Goal: Task Accomplishment & Management: Manage account settings

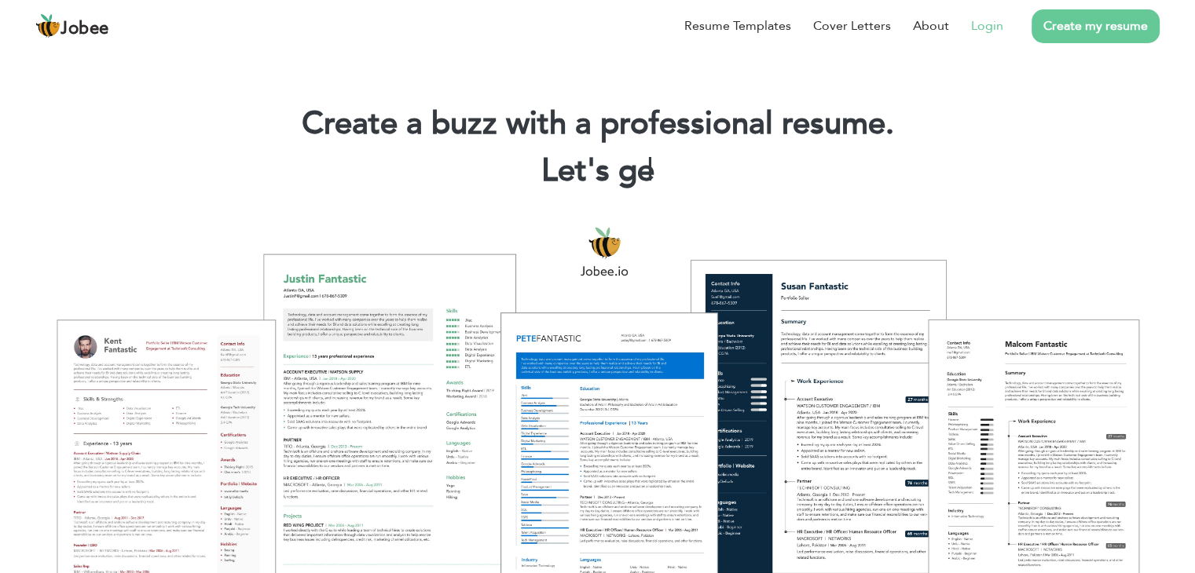
click at [982, 23] on link "Login" at bounding box center [987, 25] width 32 height 19
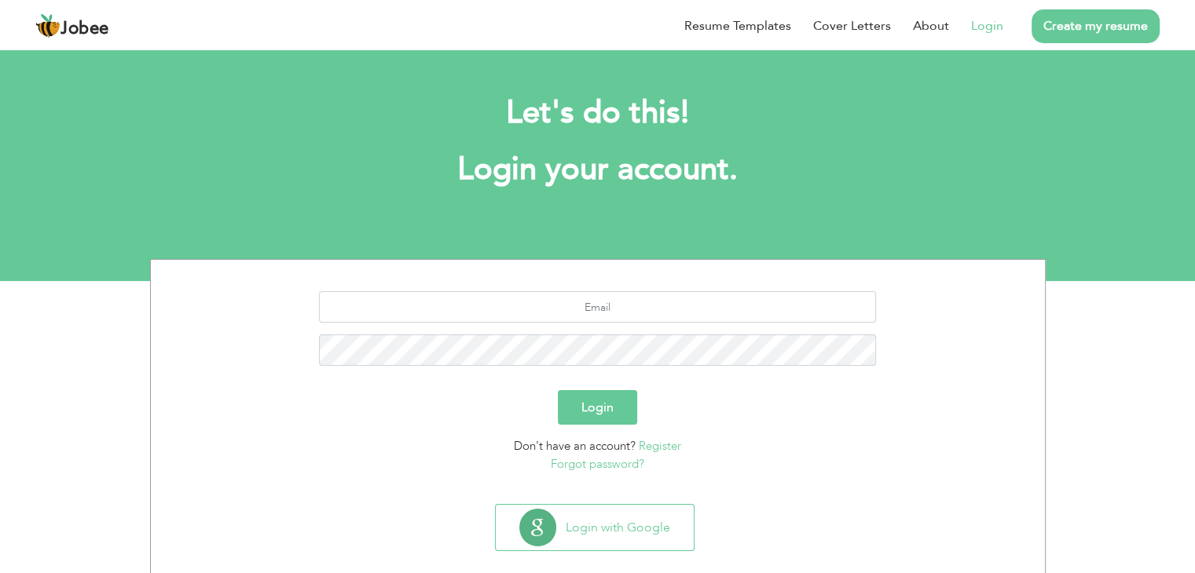
click at [631, 467] on link "Forgot password?" at bounding box center [597, 464] width 93 height 16
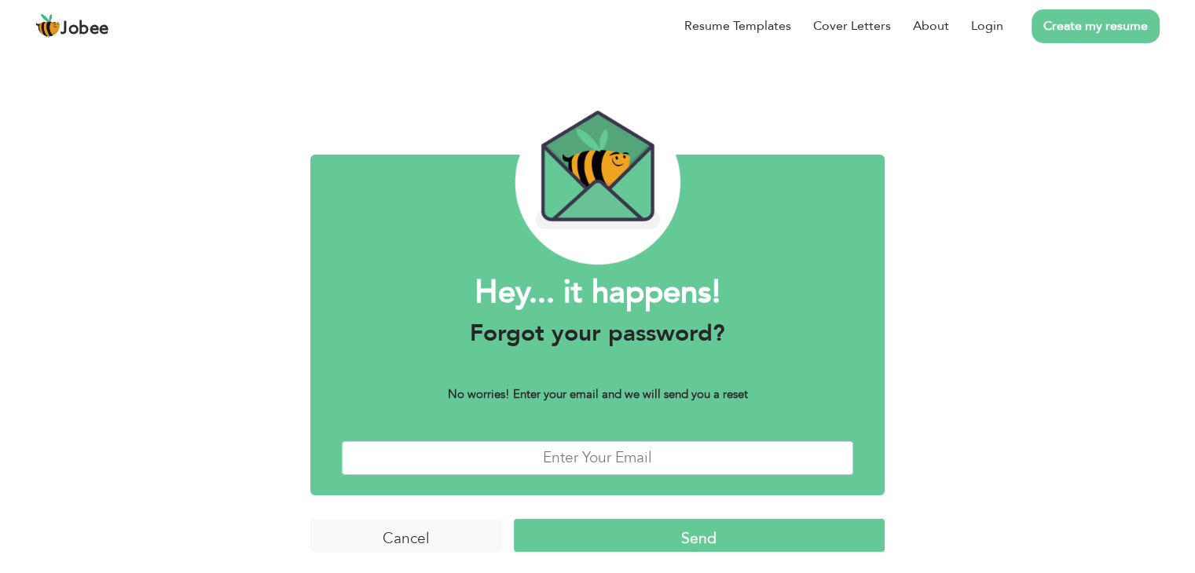
scroll to position [13, 0]
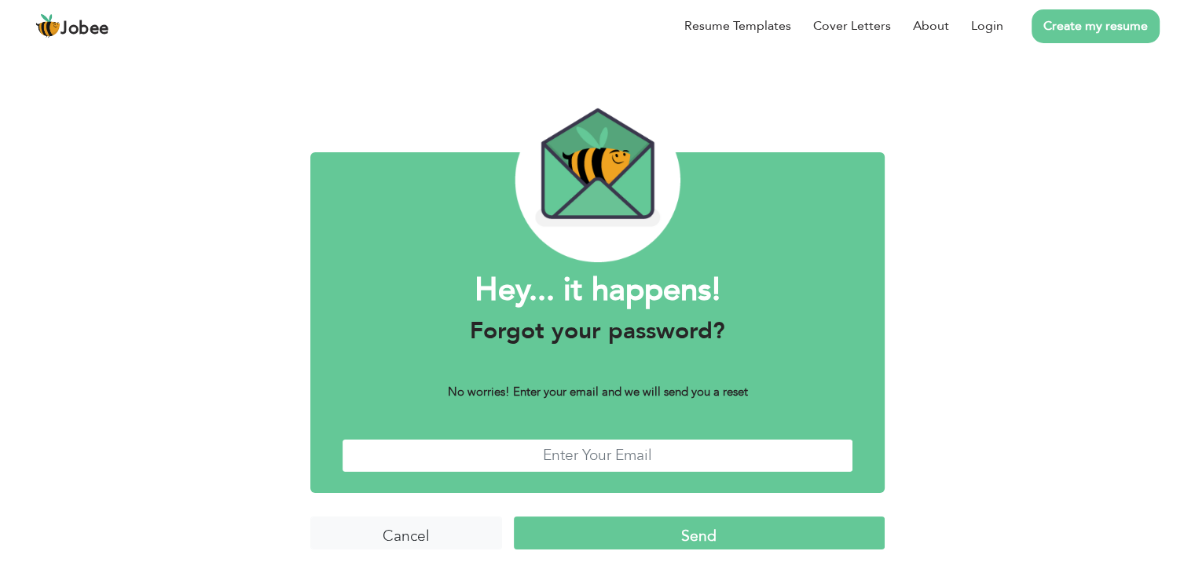
click at [556, 464] on input "text" at bounding box center [597, 456] width 511 height 34
type input "[EMAIL_ADDRESS][DOMAIN_NAME]"
click at [685, 540] on input "Send" at bounding box center [699, 534] width 371 height 34
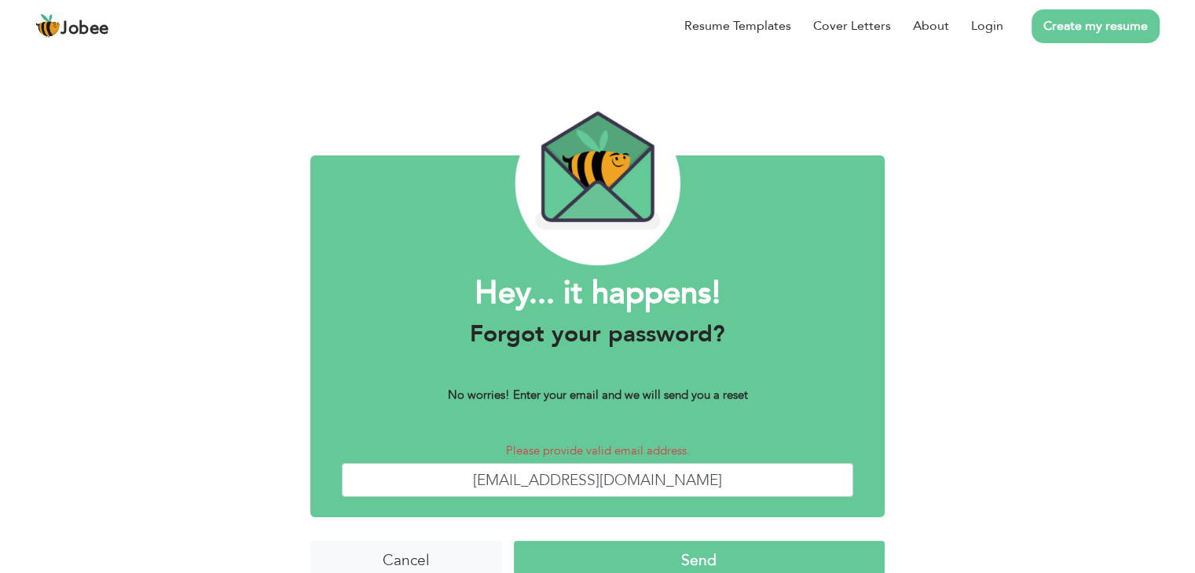
scroll to position [34, 0]
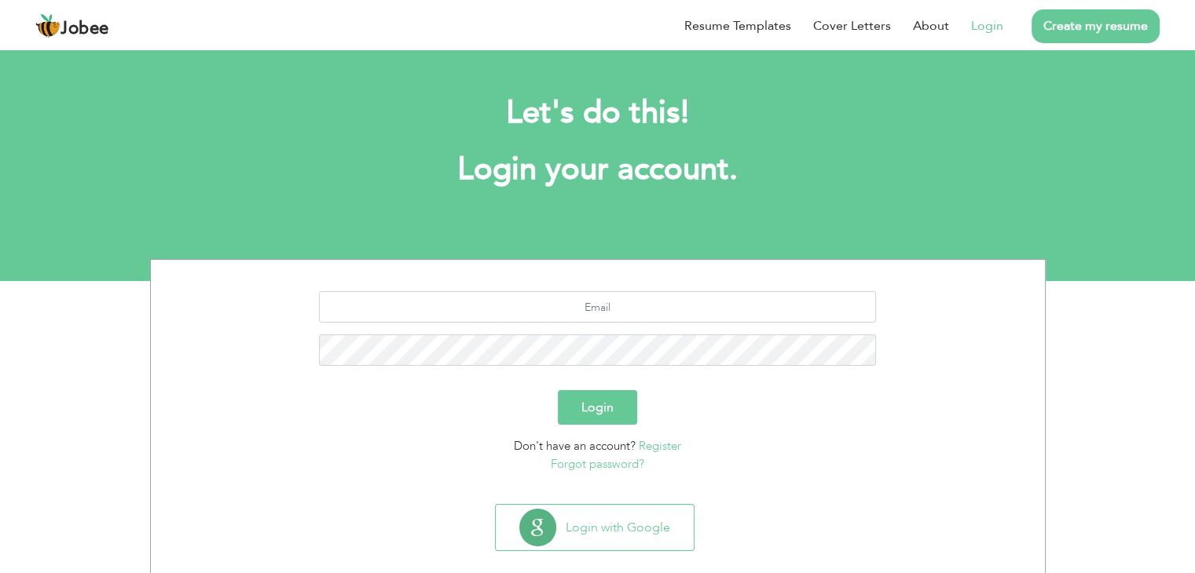
scroll to position [22, 0]
